Goal: Communication & Community: Answer question/provide support

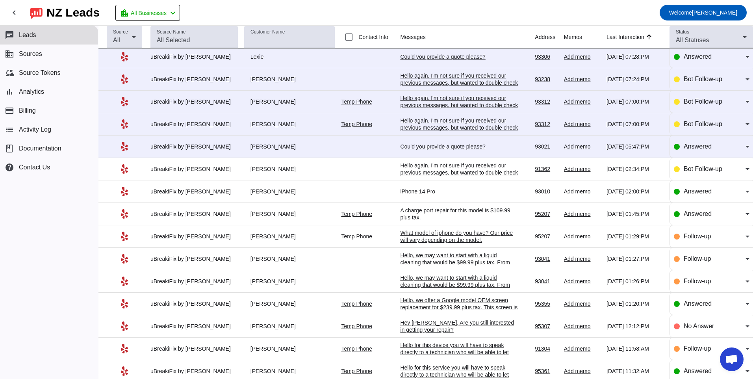
scroll to position [118, 0]
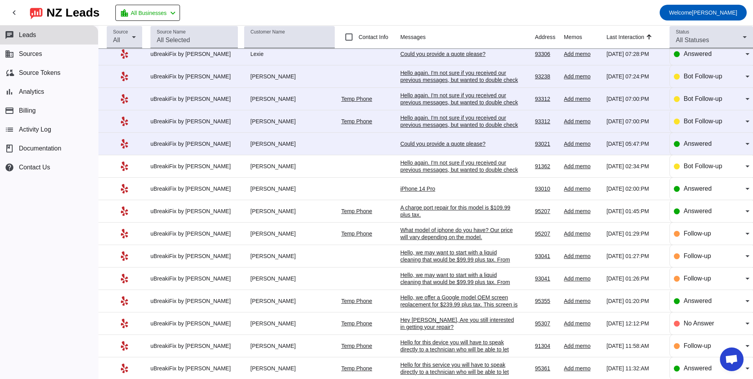
click at [400, 181] on td "iPhone 14 Pro [DATE] 02:00:PM" at bounding box center [467, 189] width 135 height 22
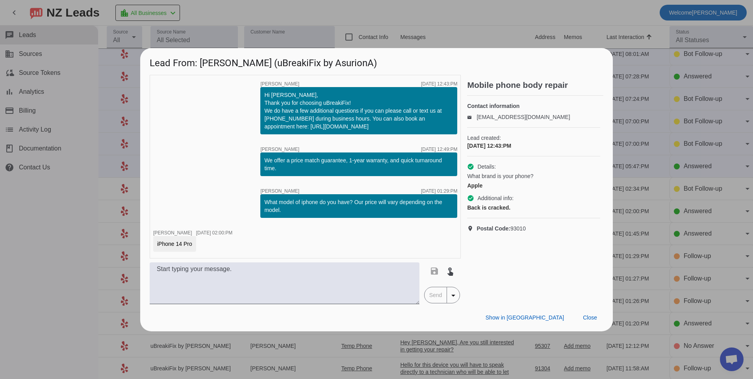
scroll to position [0, 0]
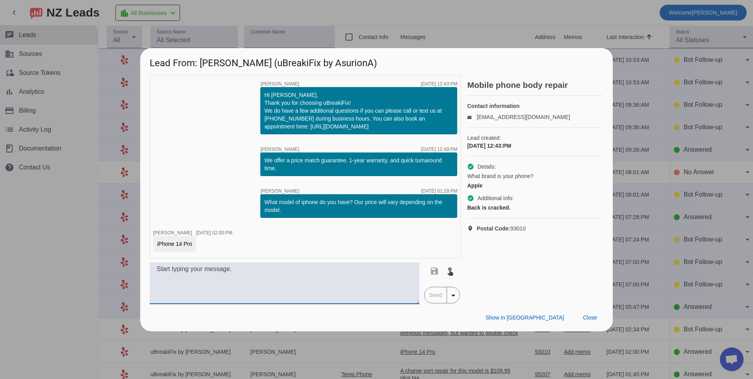
click at [289, 291] on textarea at bounding box center [285, 283] width 270 height 42
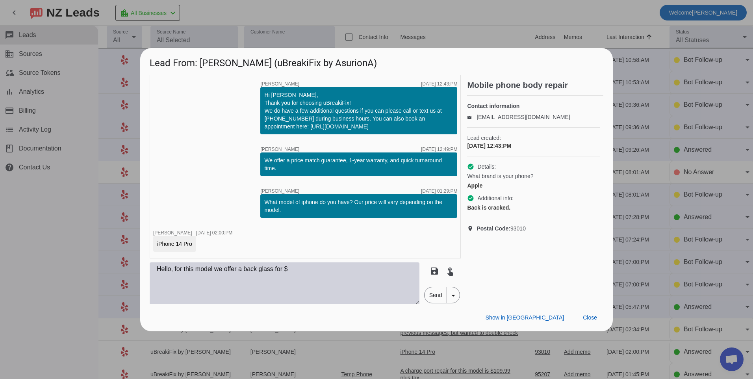
click at [353, 278] on textarea "Hello, for this model we offer a back glass for $" at bounding box center [285, 283] width 270 height 42
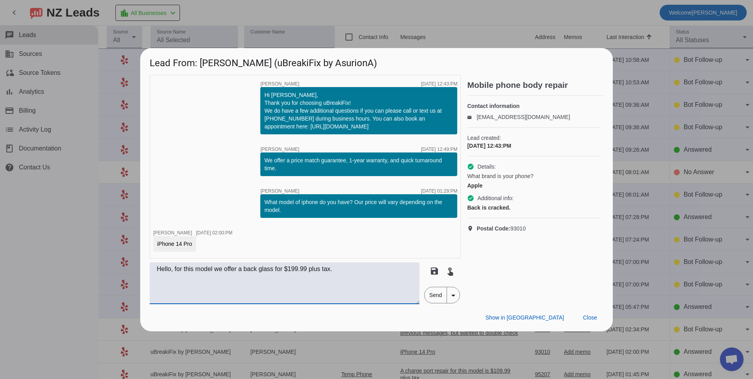
type textarea "Hello, for this model we offer a back glass for $199.99 plus tax."
click at [427, 294] on span "Send" at bounding box center [435, 295] width 22 height 16
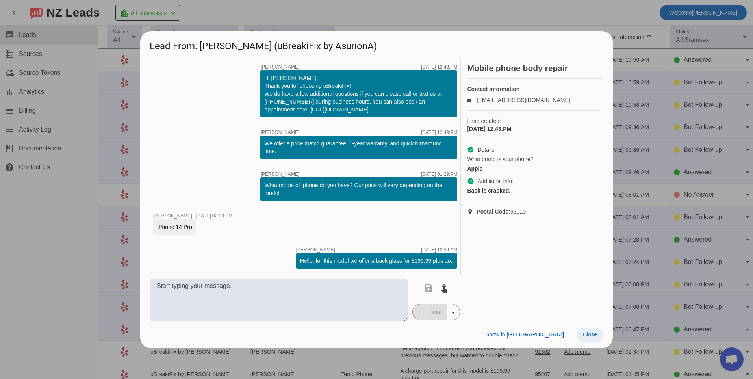
click at [589, 340] on span at bounding box center [589, 335] width 27 height 14
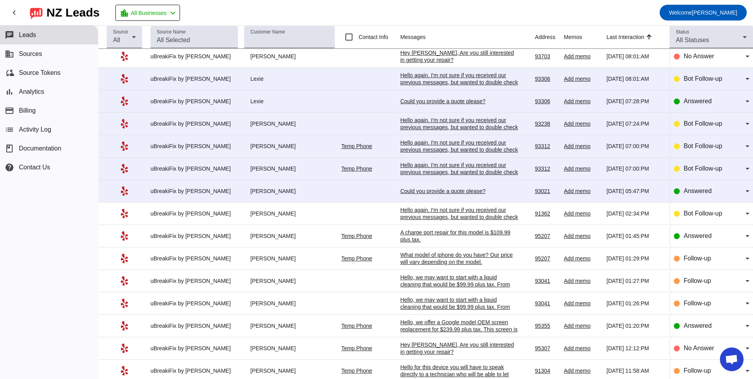
scroll to position [118, 0]
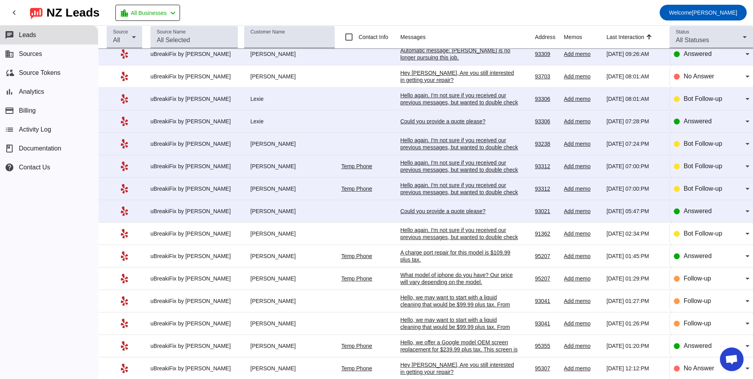
click at [463, 212] on div "Could you provide a quote please?" at bounding box center [459, 210] width 118 height 7
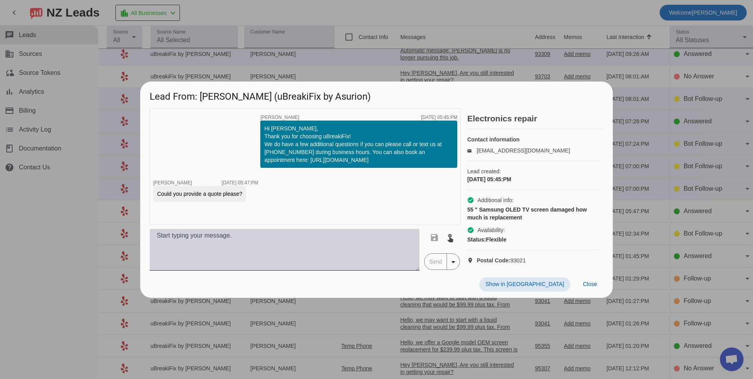
click at [379, 241] on textarea at bounding box center [285, 250] width 270 height 42
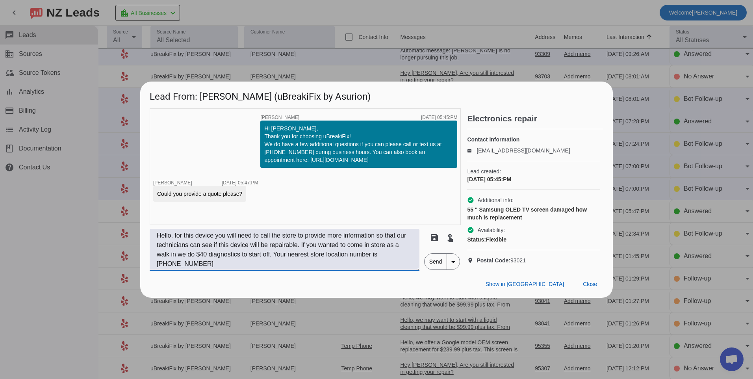
type textarea "Hello, for this device you will need to call the store to provide more informat…"
click at [428, 269] on span "Send" at bounding box center [435, 262] width 22 height 16
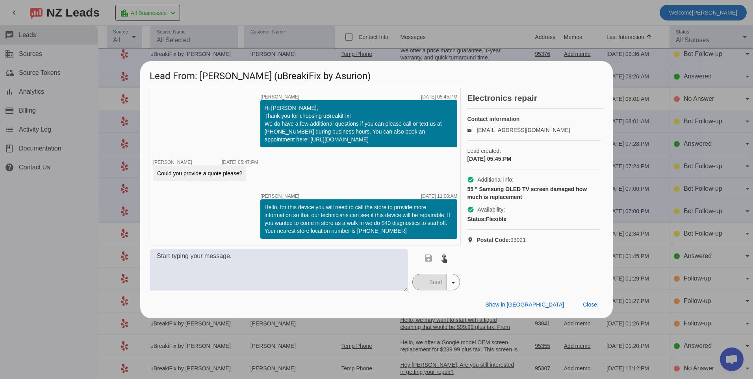
scroll to position [0, 0]
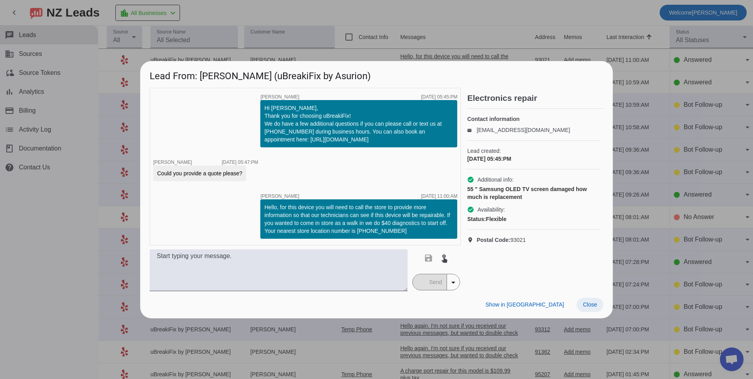
click at [588, 301] on span at bounding box center [589, 305] width 27 height 14
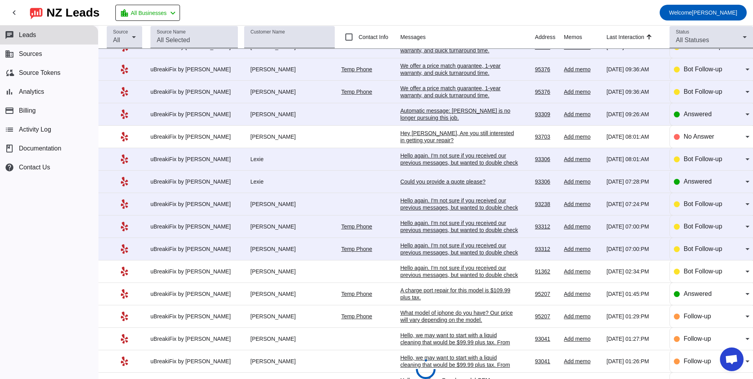
scroll to position [39, 0]
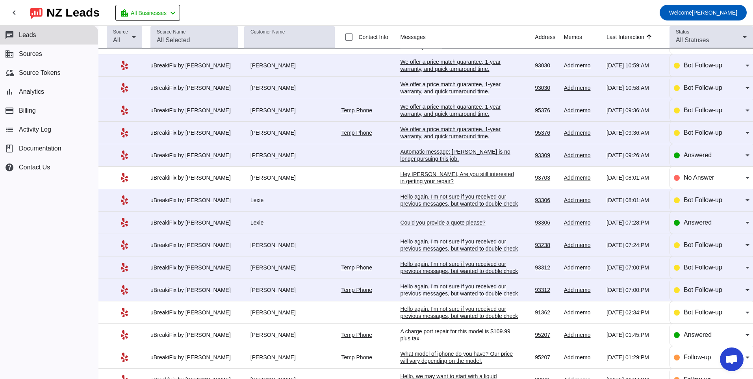
click at [433, 283] on div "Hello again. I'm not sure if you received our previous messages, but wanted to …" at bounding box center [459, 293] width 118 height 21
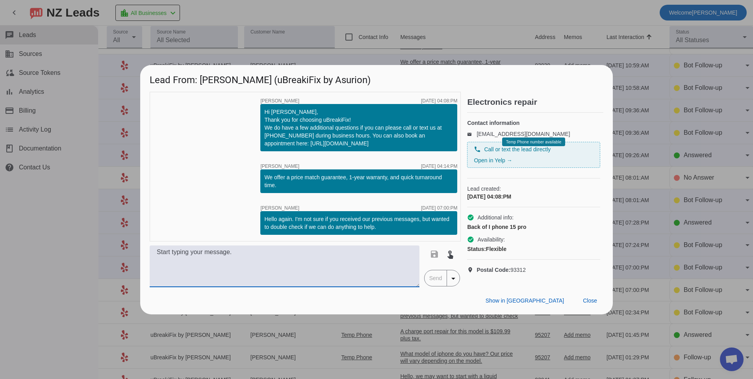
click at [347, 263] on textarea at bounding box center [285, 266] width 270 height 42
click at [263, 255] on textarea "Hello, for an iphone 15 pro back glass $209.99 plus tax." at bounding box center [285, 266] width 270 height 42
type textarea "Hello, for an iphone 15 pro back glass that would be $209.99 plus tax."
click at [431, 284] on span "Send" at bounding box center [435, 278] width 22 height 16
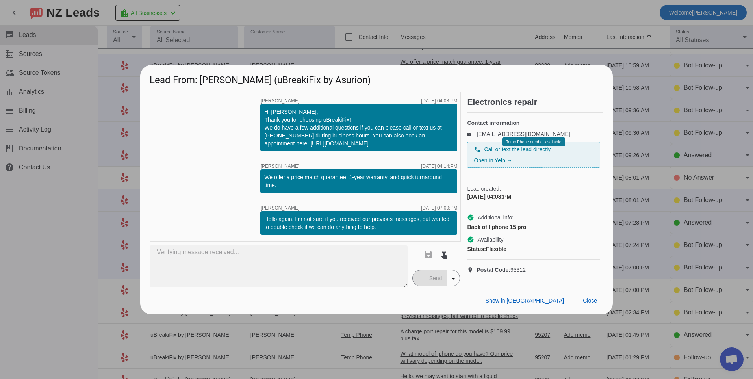
scroll to position [0, 0]
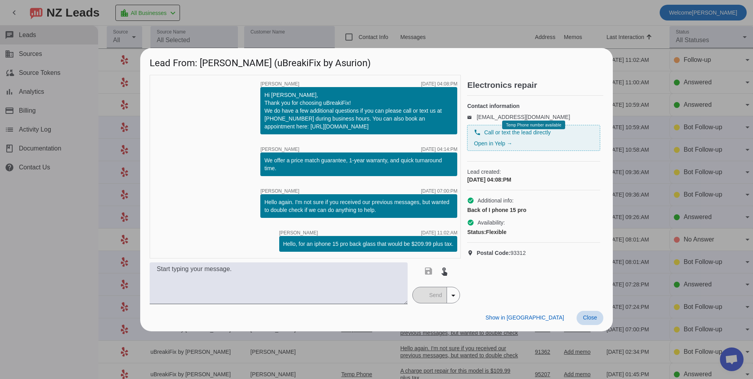
click at [582, 320] on span at bounding box center [589, 318] width 27 height 14
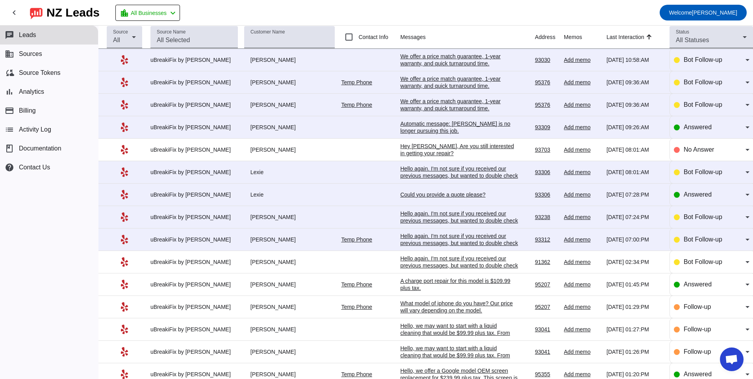
scroll to position [118, 0]
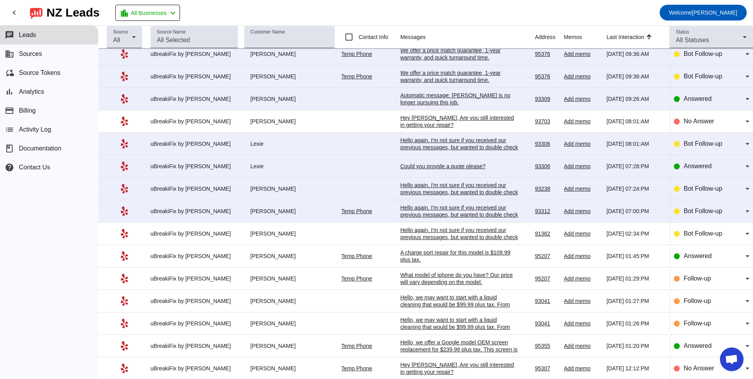
click at [437, 209] on div "Hello again. I'm not sure if you received our previous messages, but wanted to …" at bounding box center [459, 214] width 118 height 21
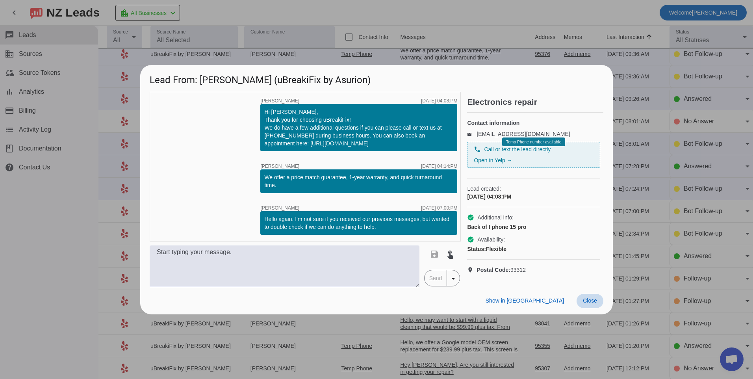
click at [590, 304] on span "Close" at bounding box center [590, 300] width 14 height 6
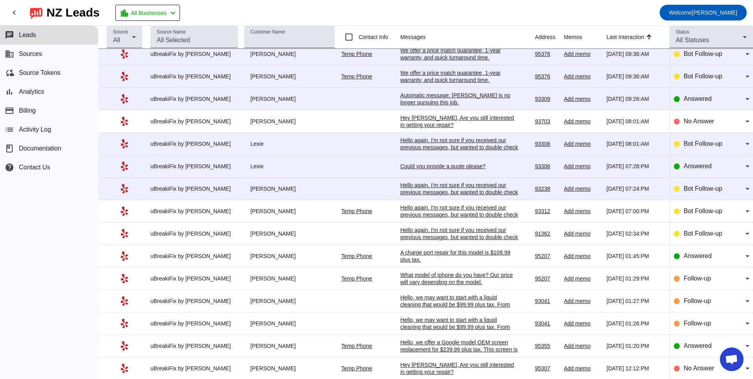
scroll to position [0, 0]
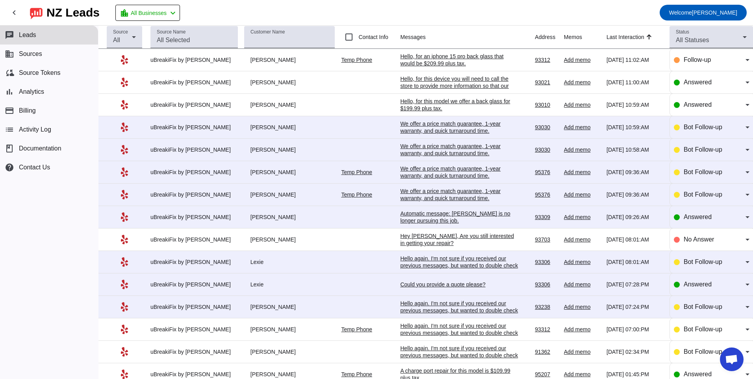
click at [428, 61] on div "Hello, for an iphone 15 pro back glass that would be $209.99 plus tax." at bounding box center [459, 60] width 118 height 14
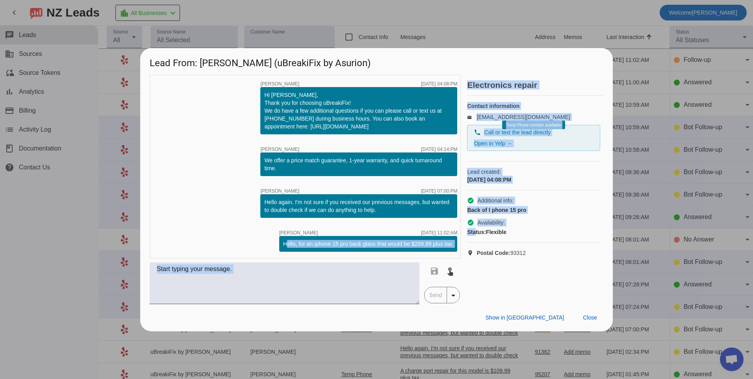
drag, startPoint x: 284, startPoint y: 242, endPoint x: 480, endPoint y: 247, distance: 196.1
click at [480, 247] on div "timer close [PERSON_NAME] [DATE] 04:08:PM Hi [PERSON_NAME], Thank you for choos…" at bounding box center [376, 189] width 453 height 229
click at [273, 244] on div "timer close [PERSON_NAME] [DATE] 04:08:PM Hi [PERSON_NAME], Thank you for choos…" at bounding box center [305, 166] width 311 height 183
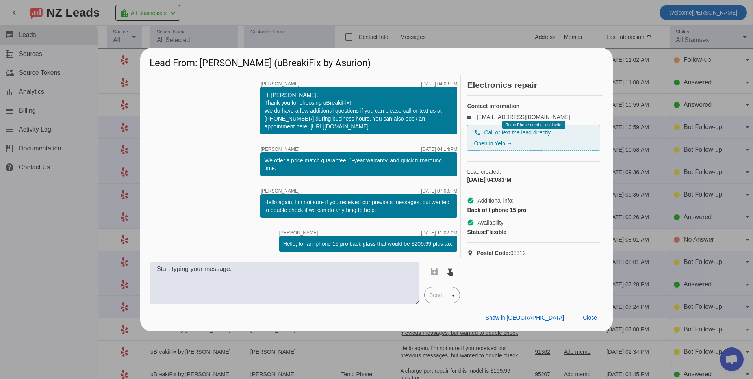
drag, startPoint x: 284, startPoint y: 244, endPoint x: 455, endPoint y: 247, distance: 170.9
click at [455, 247] on div "Hello, for an iphone 15 pro back glass that would be $209.99 plus tax." at bounding box center [368, 244] width 178 height 16
copy div "Hello, for an iphone 15 pro back glass that would be $209.99 plus tax."
click at [594, 318] on span "Close" at bounding box center [590, 317] width 14 height 6
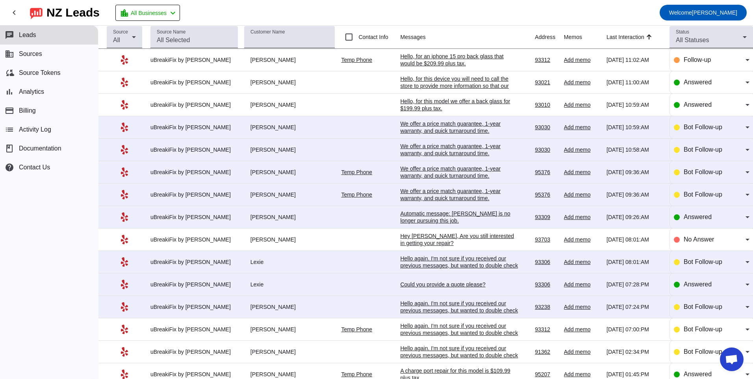
scroll to position [39, 0]
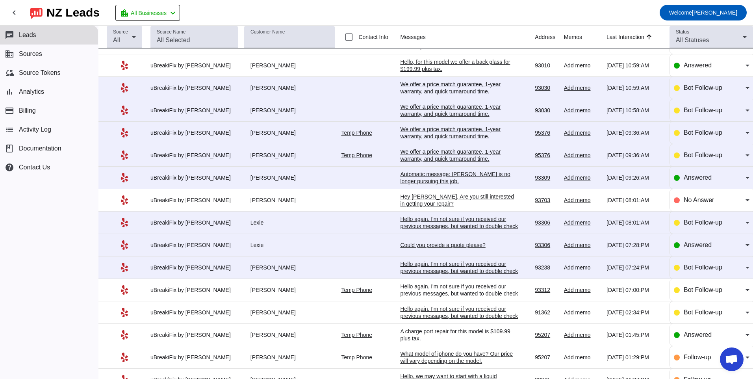
click at [426, 289] on div "Hello again. I'm not sure if you received our previous messages, but wanted to …" at bounding box center [459, 293] width 118 height 21
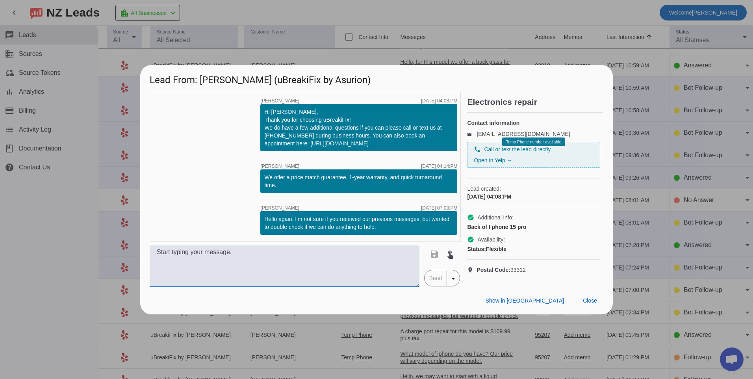
click at [289, 265] on textarea at bounding box center [285, 266] width 270 height 42
paste textarea "Hello, for an iphone 15 pro back glass that would be $209.99 plus tax."
type textarea "Hello, for an iphone 15 pro back glass that would be $209.99 plus tax."
click at [439, 286] on span "Send" at bounding box center [435, 278] width 22 height 16
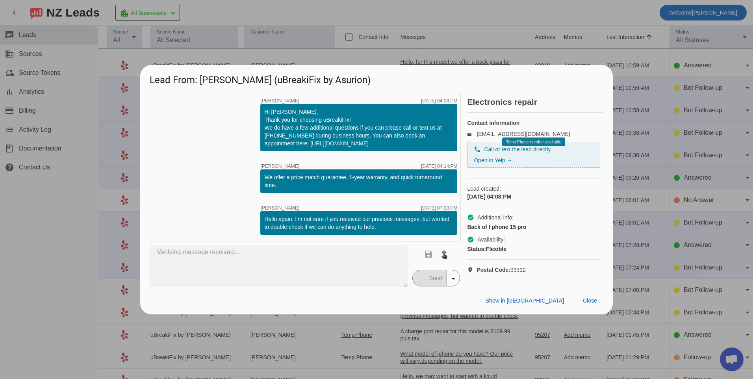
scroll to position [0, 0]
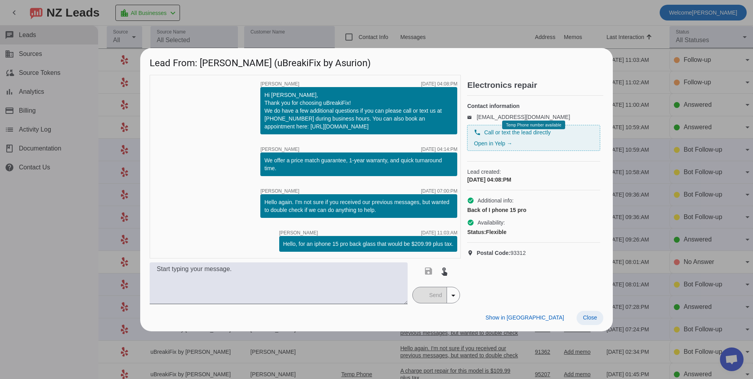
click at [598, 318] on span at bounding box center [589, 318] width 27 height 14
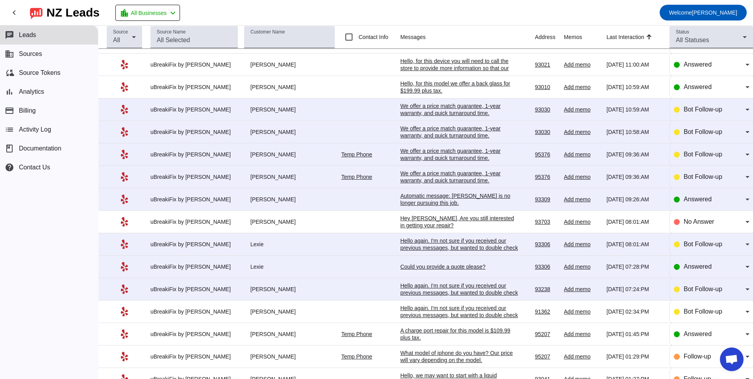
scroll to position [39, 0]
click at [448, 282] on td "Hello again. I'm not sure if you received our previous messages, but wanted to …" at bounding box center [467, 290] width 135 height 22
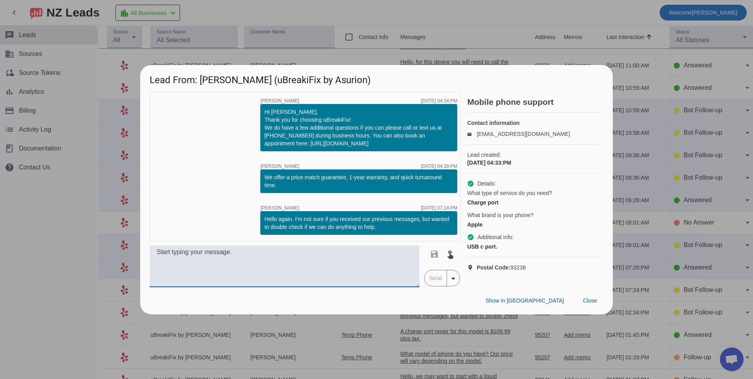
click at [325, 270] on textarea at bounding box center [285, 266] width 270 height 42
type textarea "Hello, What model of iphone do you have? Our pricing will vary a bit depending …"
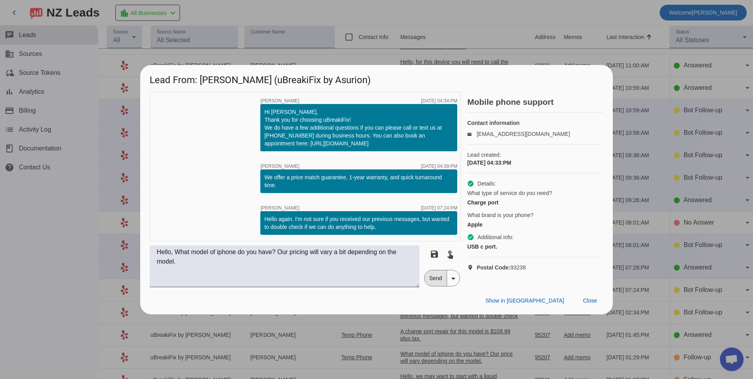
click at [428, 280] on span "Send" at bounding box center [435, 278] width 22 height 16
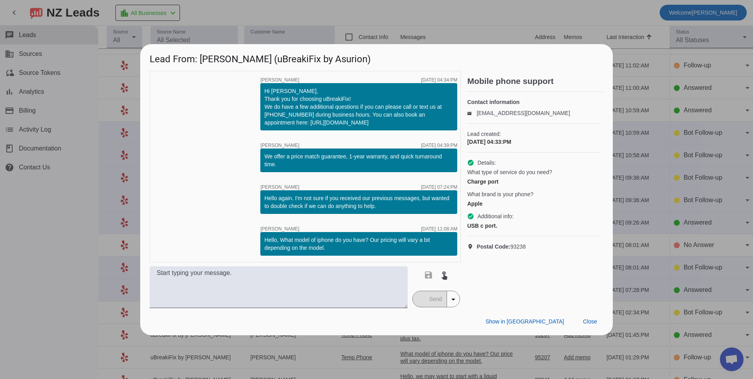
scroll to position [0, 0]
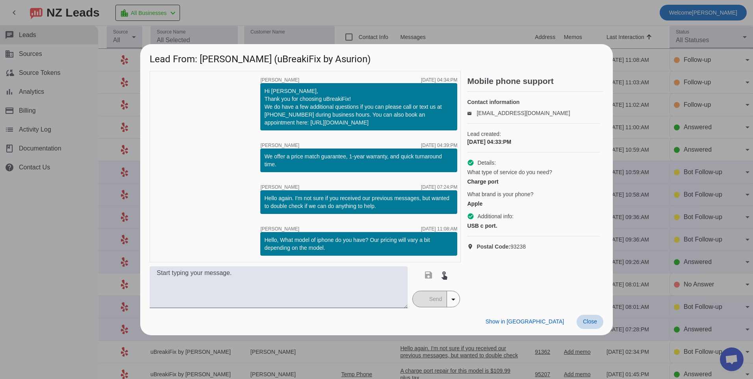
click at [589, 321] on span "Close" at bounding box center [590, 321] width 14 height 6
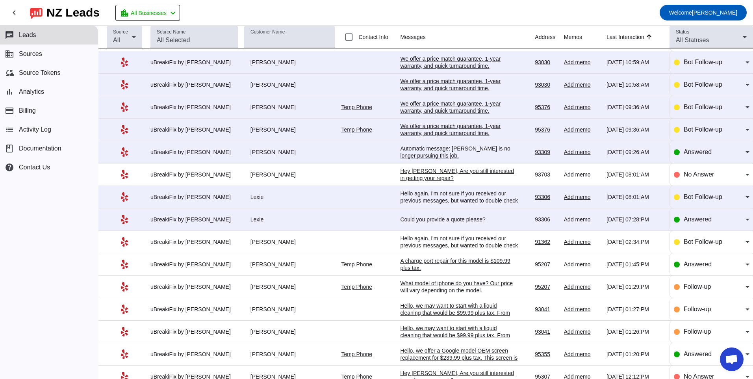
scroll to position [157, 0]
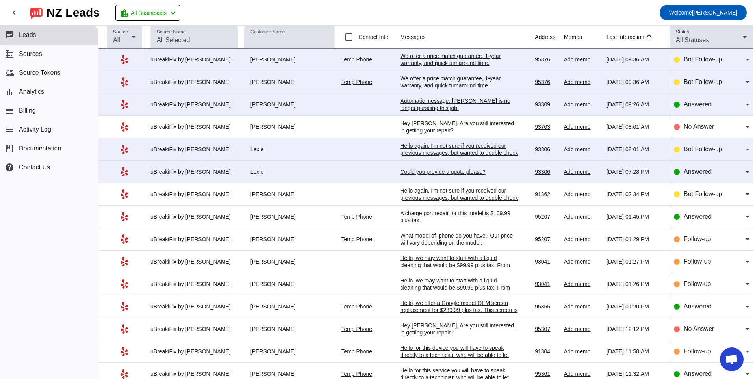
click at [428, 147] on div "Hello again. I'm not sure if you received our previous messages, but wanted to …" at bounding box center [459, 152] width 118 height 21
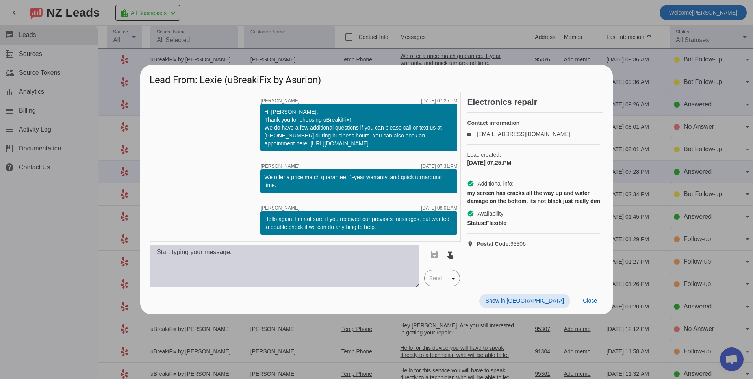
click at [280, 268] on textarea at bounding box center [285, 266] width 270 height 42
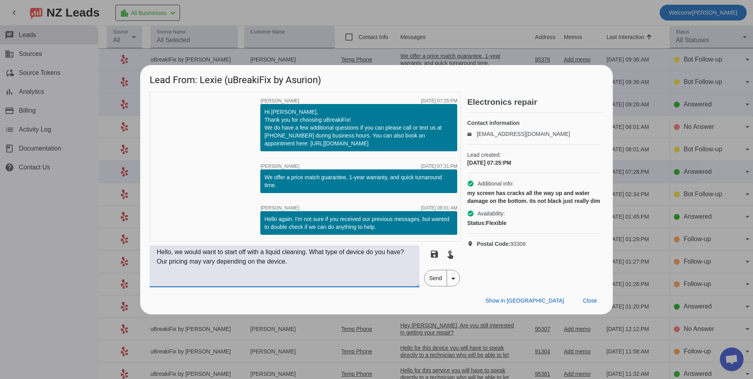
type textarea "Hello, we would want to start off with a liquid cleaning. What type of device d…"
click at [437, 284] on span "Send" at bounding box center [435, 278] width 22 height 16
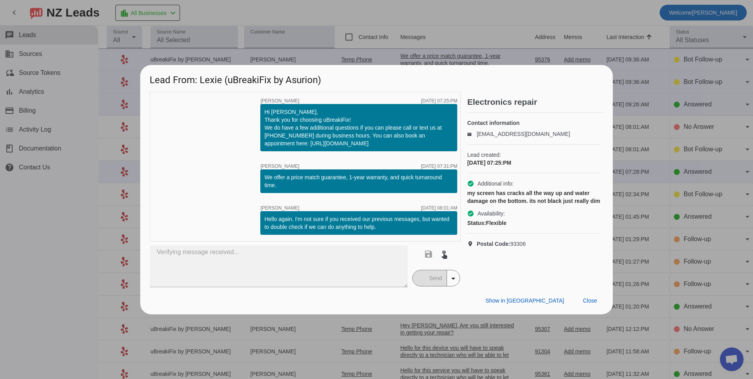
scroll to position [0, 0]
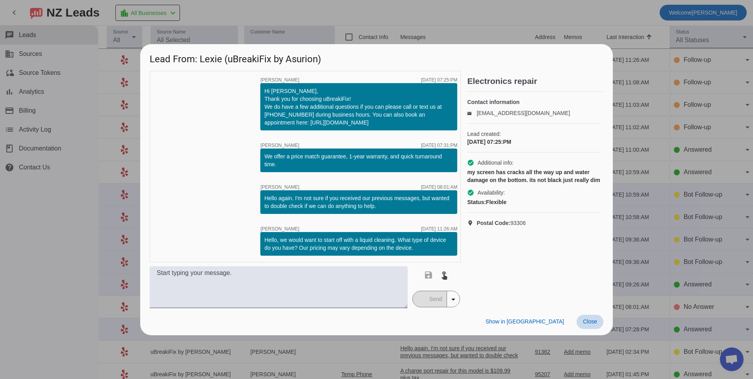
click at [593, 324] on span "Close" at bounding box center [590, 321] width 14 height 6
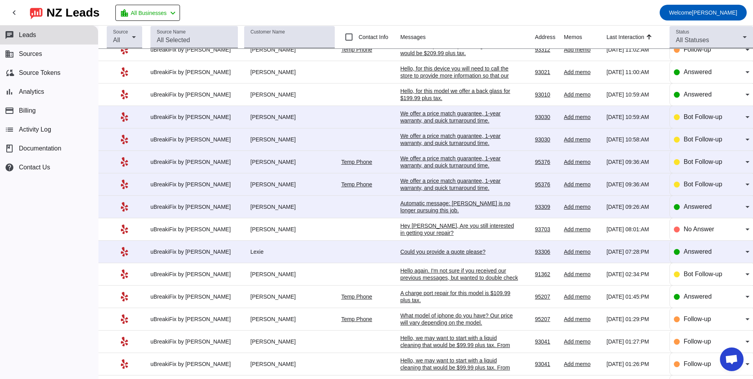
scroll to position [79, 0]
click at [476, 251] on div "Could you provide a quote please?" at bounding box center [459, 250] width 118 height 7
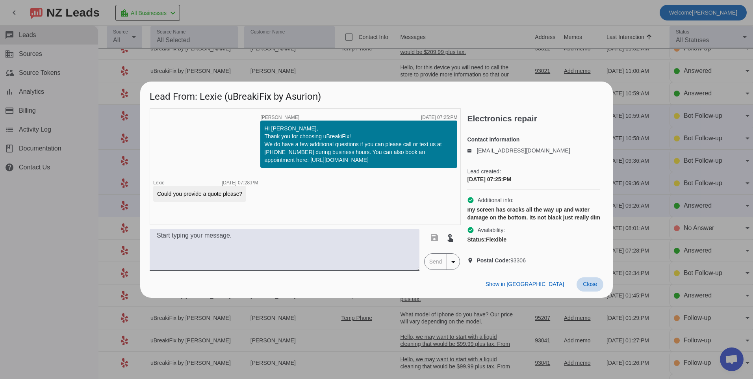
click at [587, 291] on span at bounding box center [589, 284] width 27 height 14
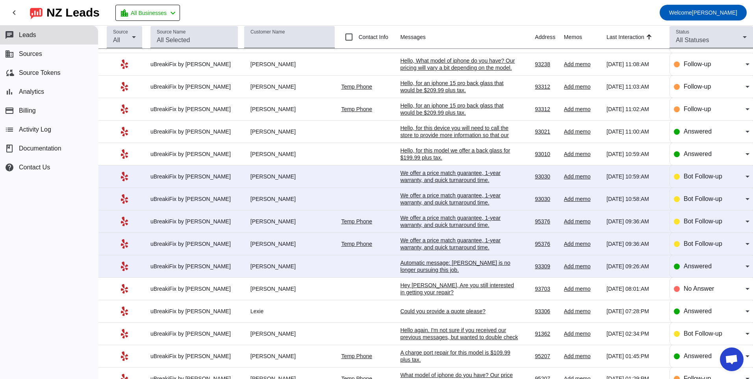
scroll to position [0, 0]
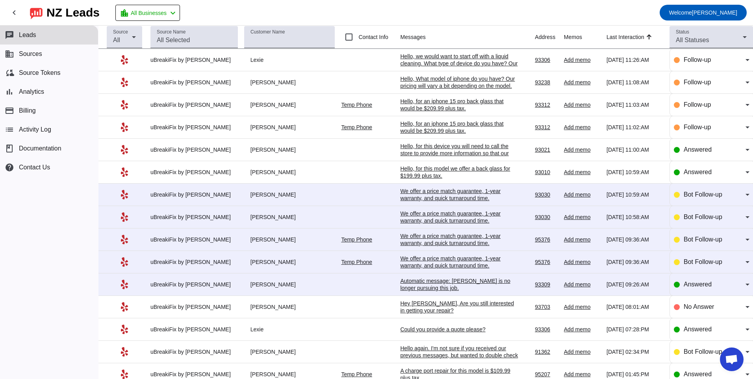
click at [453, 57] on div "Hello, we would want to start off with a liquid cleaning. What type of device d…" at bounding box center [459, 63] width 118 height 21
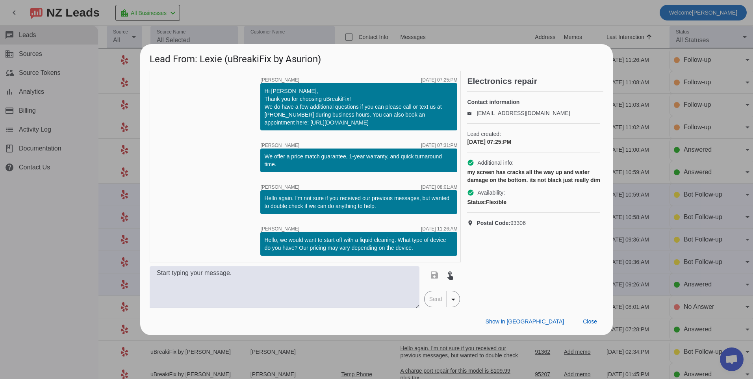
drag, startPoint x: 265, startPoint y: 241, endPoint x: 423, endPoint y: 250, distance: 157.7
click at [423, 250] on div "Hello, we would want to start off with a liquid cleaning. What type of device d…" at bounding box center [358, 244] width 189 height 16
copy div "Hello, we would want to start off with a liquid cleaning. What type of device d…"
click at [594, 321] on span "Close" at bounding box center [590, 321] width 14 height 6
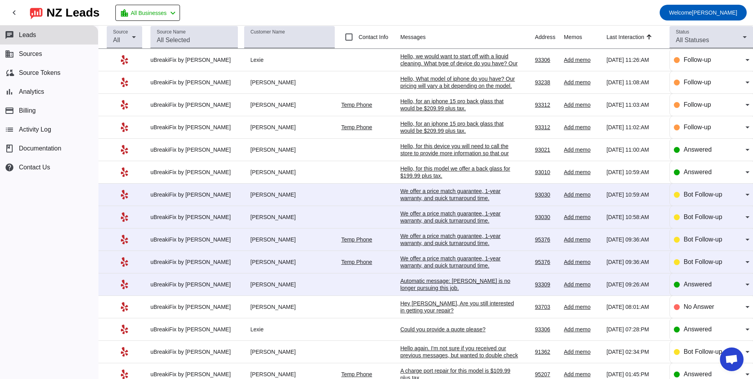
click at [437, 328] on div "Could you provide a quote please?" at bounding box center [459, 329] width 118 height 7
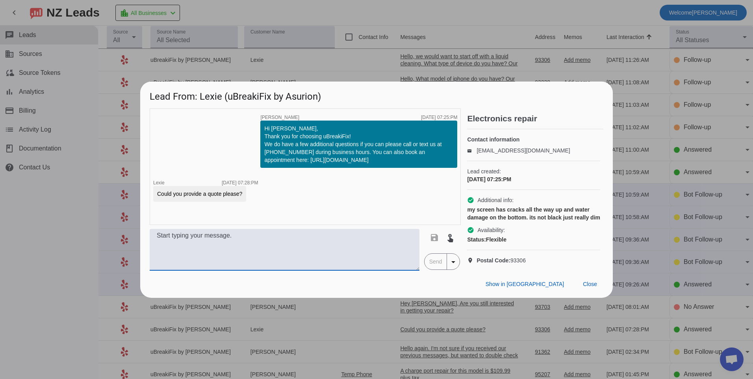
click at [291, 260] on textarea at bounding box center [285, 250] width 270 height 42
paste textarea "Hello, we would want to start off with a liquid cleaning. What type of device d…"
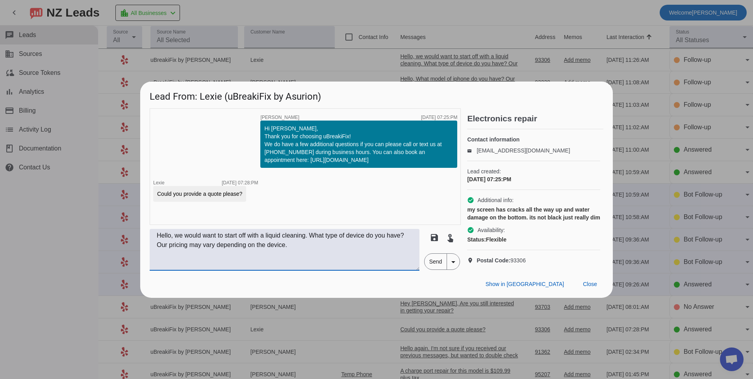
type textarea "Hello, we would want to start off with a liquid cleaning. What type of device d…"
click at [434, 269] on span "Send" at bounding box center [435, 262] width 22 height 16
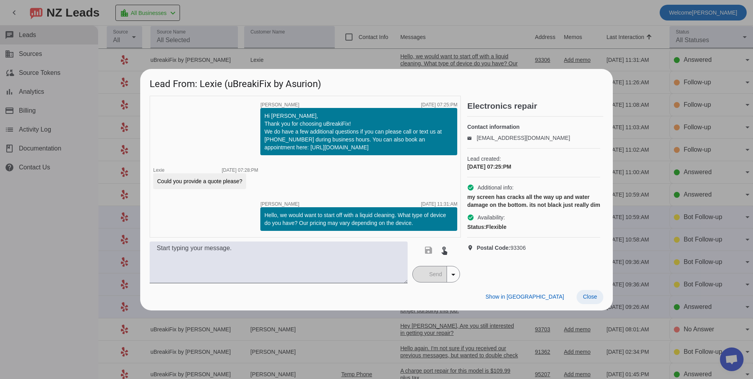
click at [596, 294] on span "Close" at bounding box center [590, 296] width 14 height 6
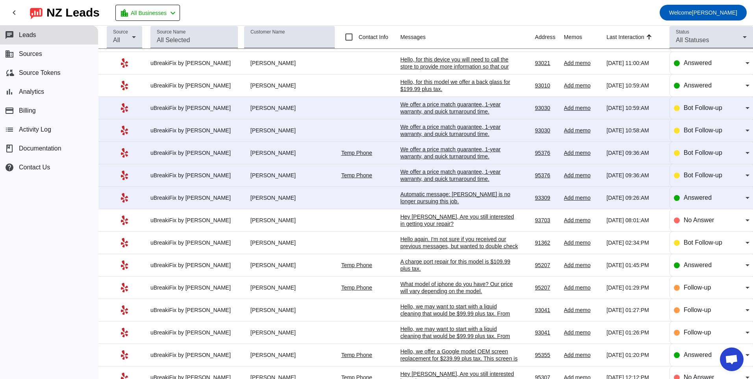
scroll to position [157, 0]
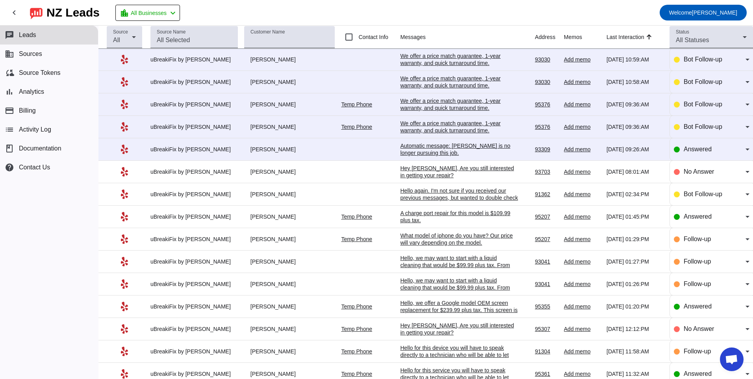
click at [456, 125] on div "We offer a price match guarantee, 1-year warranty, and quick turnaround time.​" at bounding box center [459, 127] width 118 height 14
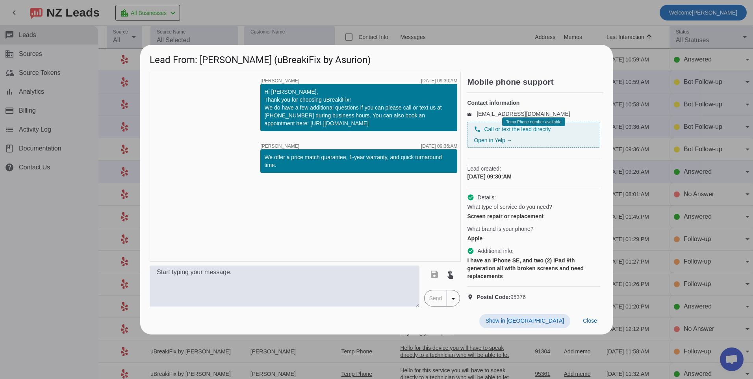
scroll to position [0, 0]
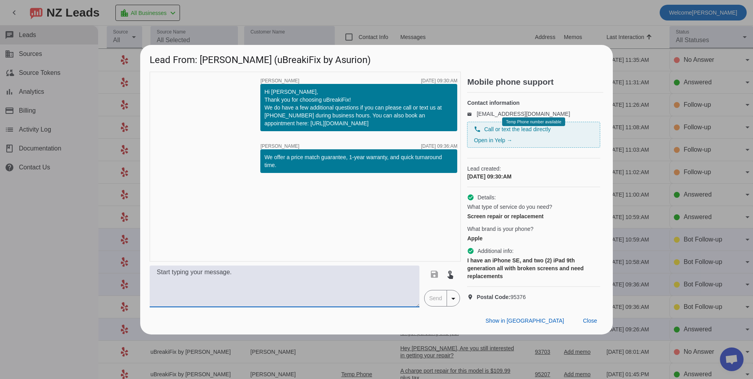
click at [242, 293] on textarea at bounding box center [285, 286] width 270 height 42
click at [330, 285] on textarea "Hello, for the iphone SE we offer a few screen options." at bounding box center [285, 286] width 270 height 42
click at [263, 281] on textarea "Hello, for the iphone SE we offer a few screen options." at bounding box center [285, 286] width 270 height 42
click at [344, 280] on textarea "Hello, for the iphone SE we offer a few screen options." at bounding box center [285, 286] width 270 height 42
click at [388, 291] on textarea "Hello, for the iphone SE we offer a few screen options, we offer an LCD screen …" at bounding box center [285, 286] width 270 height 42
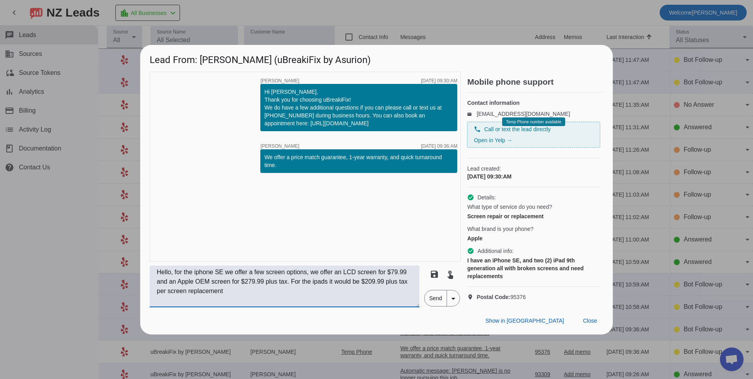
click at [242, 303] on textarea "Hello, for the iphone SE we offer a few screen options, we offer an LCD screen …" at bounding box center [285, 286] width 270 height 42
type textarea "Hello, for the iphone SE we offer a few screen options, we offer an LCD screen …"
click at [431, 306] on span "Send" at bounding box center [435, 298] width 22 height 16
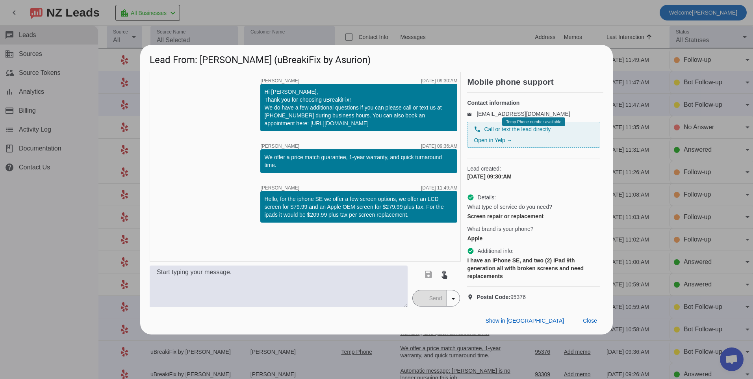
drag, startPoint x: 428, startPoint y: 330, endPoint x: 424, endPoint y: 325, distance: 6.7
click at [425, 326] on div "Show in Yelp Close" at bounding box center [376, 320] width 472 height 27
click at [584, 324] on span "Close" at bounding box center [590, 320] width 14 height 6
